Goal: Transaction & Acquisition: Purchase product/service

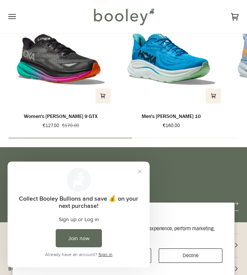
scroll to position [666, 0]
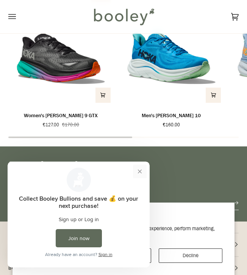
click at [141, 170] on button "Close prompt" at bounding box center [140, 171] width 14 height 14
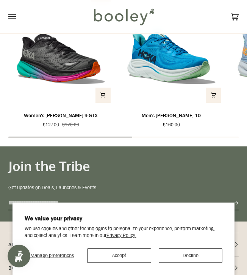
click at [169, 261] on button "Decline" at bounding box center [191, 255] width 64 height 14
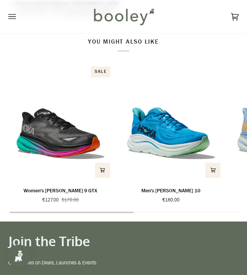
scroll to position [0, 0]
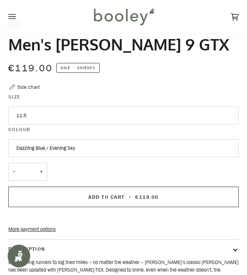
scroll to position [251, 0]
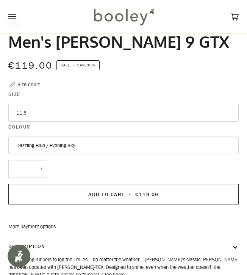
click at [109, 116] on button "11.5" at bounding box center [123, 113] width 231 height 18
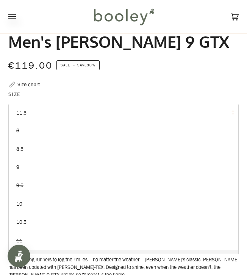
scroll to position [0, 0]
click at [165, 72] on div "€119.00 Sale • Save 30%" at bounding box center [123, 65] width 231 height 15
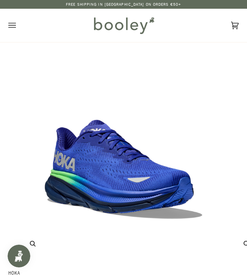
click at [12, 26] on icon "Open menu" at bounding box center [12, 25] width 8 height 11
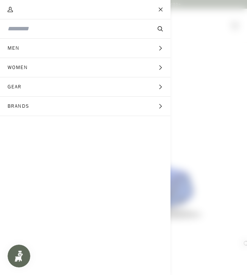
click at [9, 11] on icon "Main menu" at bounding box center [10, 9] width 5 height 5
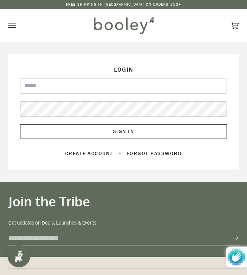
click at [11, 20] on icon "Open menu" at bounding box center [12, 25] width 8 height 11
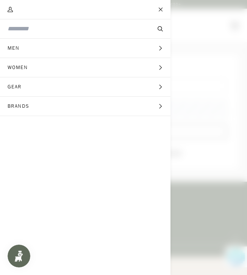
click at [22, 64] on span "Women" at bounding box center [20, 67] width 41 height 19
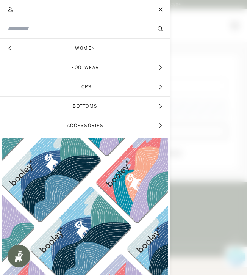
click at [182, 69] on span "Main menu" at bounding box center [123, 137] width 247 height 275
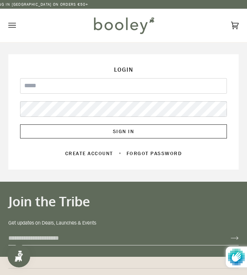
click at [184, 60] on div "We've sent you an email with a link to update your password. Login Email Passwo…" at bounding box center [123, 111] width 231 height 115
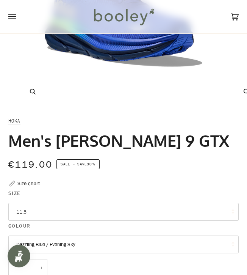
scroll to position [152, 0]
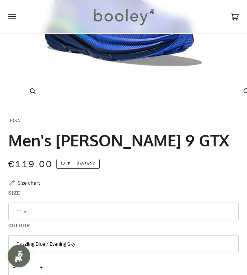
click at [59, 215] on button "11.5" at bounding box center [123, 211] width 231 height 18
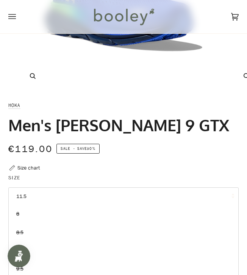
click at [133, 143] on div "€119.00 Sale • Save 30%" at bounding box center [123, 148] width 231 height 15
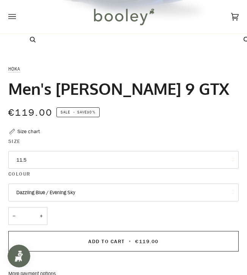
scroll to position [230, 0]
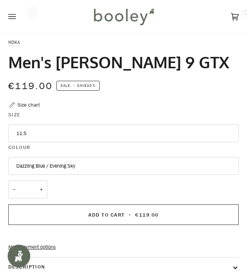
click at [105, 165] on button "Dazzling Blue / Evening Sky" at bounding box center [123, 166] width 231 height 18
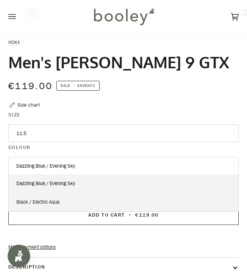
click at [59, 198] on span "Black / Electric Aqua" at bounding box center [37, 201] width 43 height 7
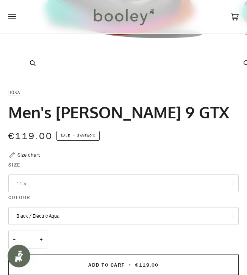
scroll to position [190, 0]
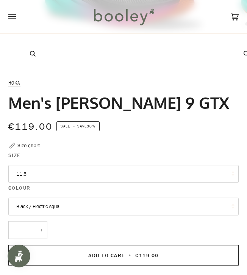
click at [53, 209] on button "Black / Electric Aqua" at bounding box center [123, 206] width 231 height 18
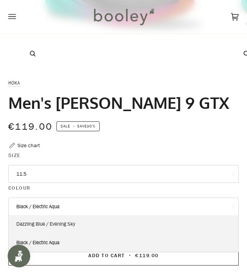
click at [44, 221] on span "Dazzling Blue / Evening Sky" at bounding box center [45, 223] width 59 height 7
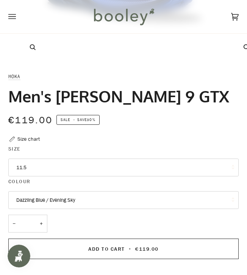
scroll to position [198, 0]
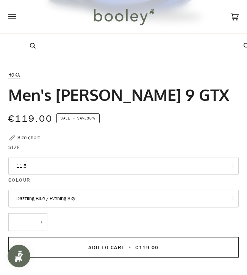
click at [45, 191] on button "Dazzling Blue / Evening Sky" at bounding box center [123, 198] width 231 height 18
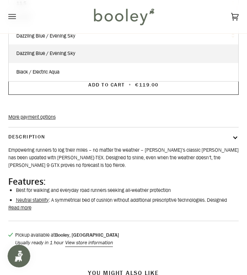
scroll to position [360, 0]
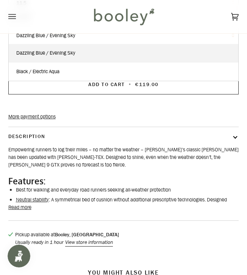
click at [82, 145] on button "Description" at bounding box center [123, 136] width 231 height 19
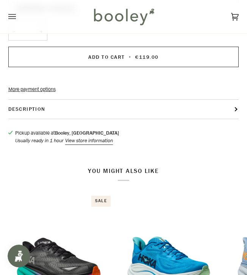
scroll to position [386, 0]
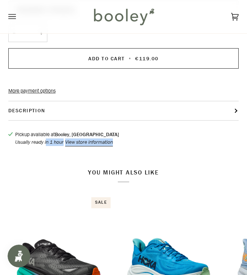
drag, startPoint x: 20, startPoint y: 152, endPoint x: 131, endPoint y: 150, distance: 110.6
click at [131, 146] on div "Pickup available at Booley, Galway Usually ready in 1 hour View store informati…" at bounding box center [123, 139] width 231 height 16
click at [147, 143] on div "Pickup available at Booley, Galway Usually ready in 1 hour View store informati…" at bounding box center [123, 139] width 231 height 16
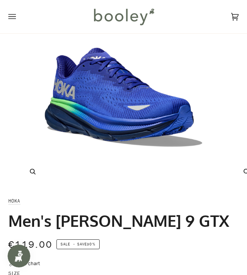
scroll to position [86, 0]
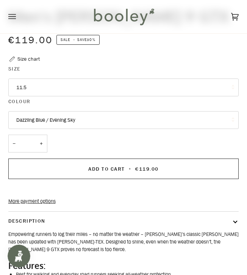
scroll to position [285, 0]
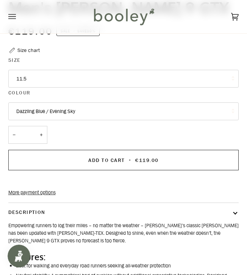
drag, startPoint x: 77, startPoint y: 109, endPoint x: 28, endPoint y: 107, distance: 49.3
click at [28, 107] on button "Dazzling Blue / Evening Sky" at bounding box center [123, 111] width 231 height 18
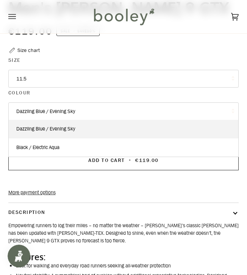
drag, startPoint x: 18, startPoint y: 108, endPoint x: 42, endPoint y: 109, distance: 23.5
click at [42, 109] on button "Dazzling Blue / Evening Sky" at bounding box center [123, 111] width 231 height 18
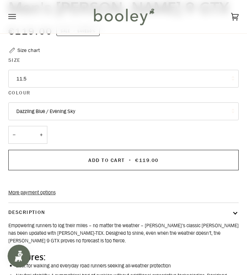
click at [42, 109] on button "Dazzling Blue / Evening Sky" at bounding box center [123, 111] width 231 height 18
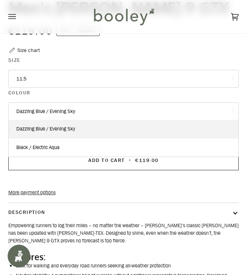
click at [42, 109] on button "Dazzling Blue / Evening Sky" at bounding box center [123, 111] width 231 height 18
